Goal: Find specific page/section: Find specific page/section

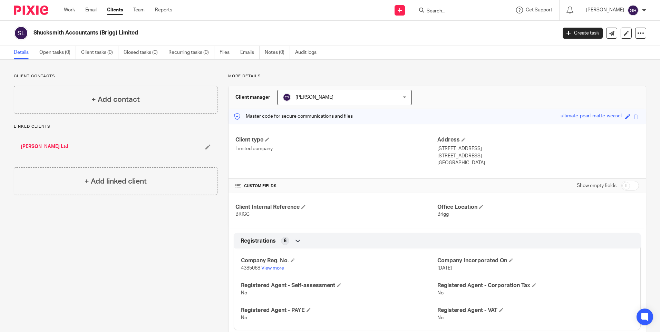
click at [449, 13] on input "Search" at bounding box center [457, 11] width 62 height 6
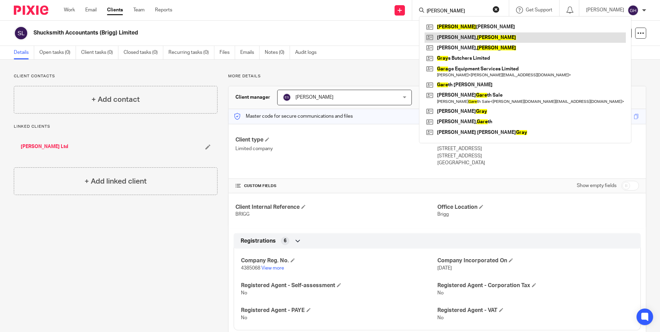
type input "[PERSON_NAME]"
click at [449, 36] on link at bounding box center [525, 37] width 201 height 10
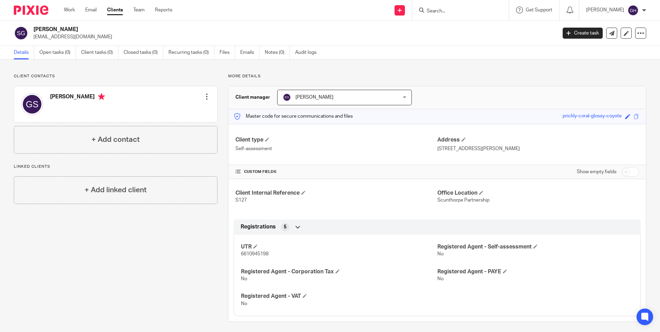
click at [460, 10] on input "Search" at bounding box center [457, 11] width 62 height 6
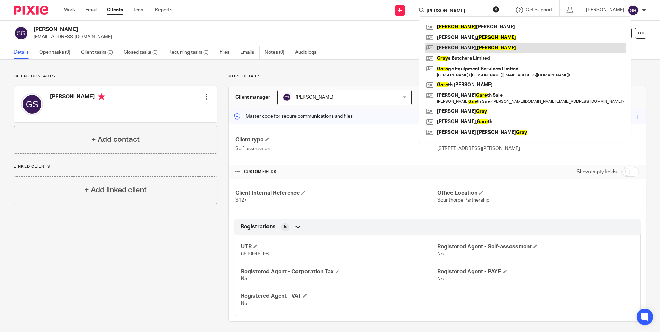
type input "[PERSON_NAME]"
click at [460, 47] on link at bounding box center [525, 48] width 201 height 10
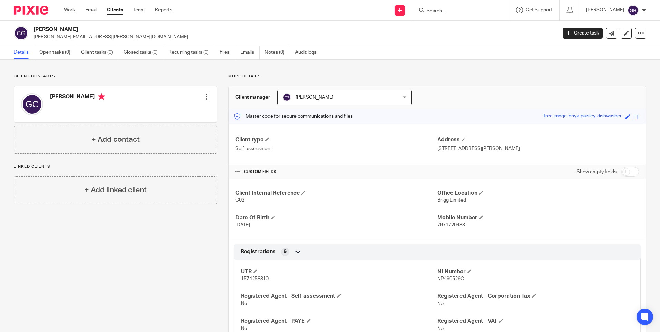
click at [468, 10] on input "Search" at bounding box center [457, 11] width 62 height 6
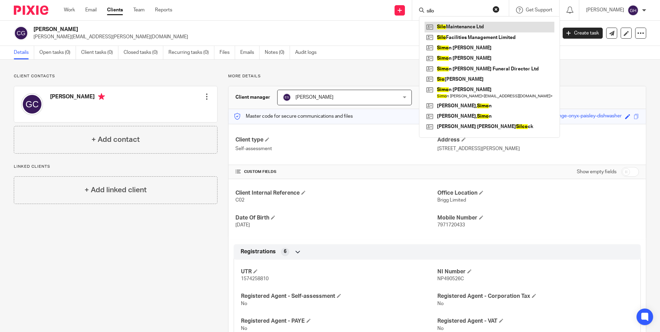
type input "silo"
click at [471, 26] on link at bounding box center [490, 27] width 130 height 10
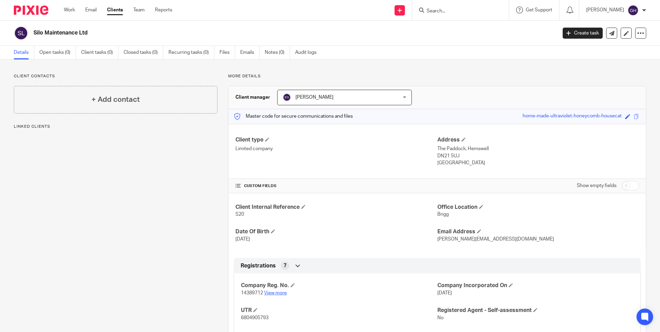
click at [273, 293] on link "View more" at bounding box center [275, 293] width 23 height 5
click at [487, 11] on input "Search" at bounding box center [457, 11] width 62 height 6
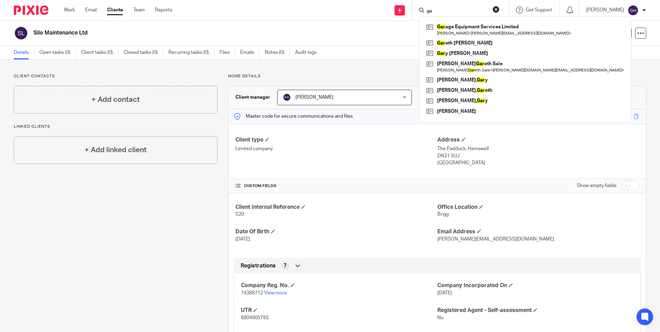
type input "g"
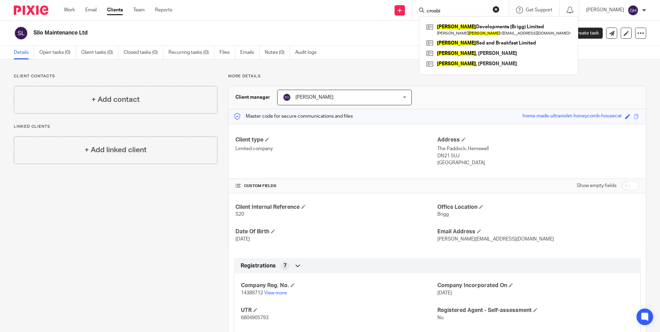
type input "crosbi"
click at [500, 9] on form "crosbi" at bounding box center [463, 10] width 74 height 9
